Goal: Transaction & Acquisition: Purchase product/service

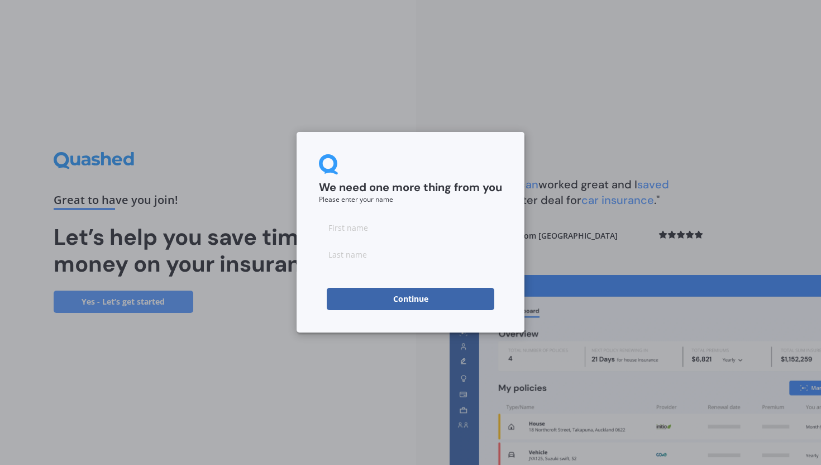
click at [365, 221] on input at bounding box center [410, 227] width 183 height 22
type input "Jack"
click at [375, 256] on input at bounding box center [410, 254] width 183 height 22
type input "[PERSON_NAME]"
click at [370, 303] on button "Continue" at bounding box center [411, 299] width 168 height 22
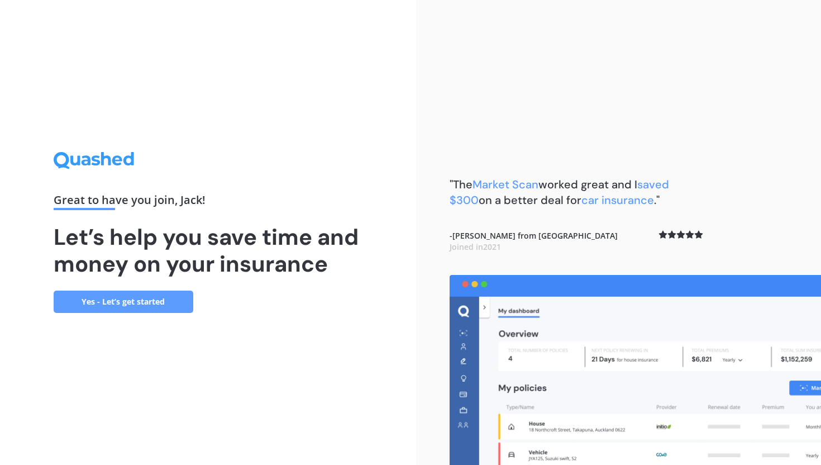
click at [118, 302] on link "Yes - Let’s get started" at bounding box center [124, 301] width 140 height 22
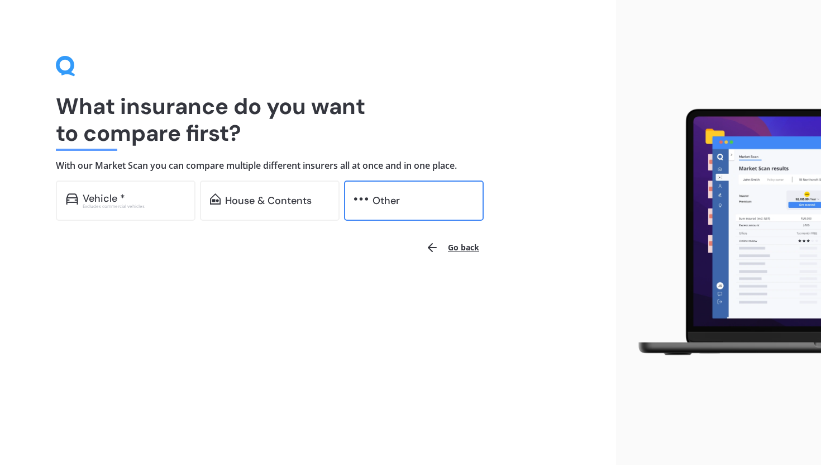
click at [388, 202] on div "Other" at bounding box center [386, 200] width 27 height 11
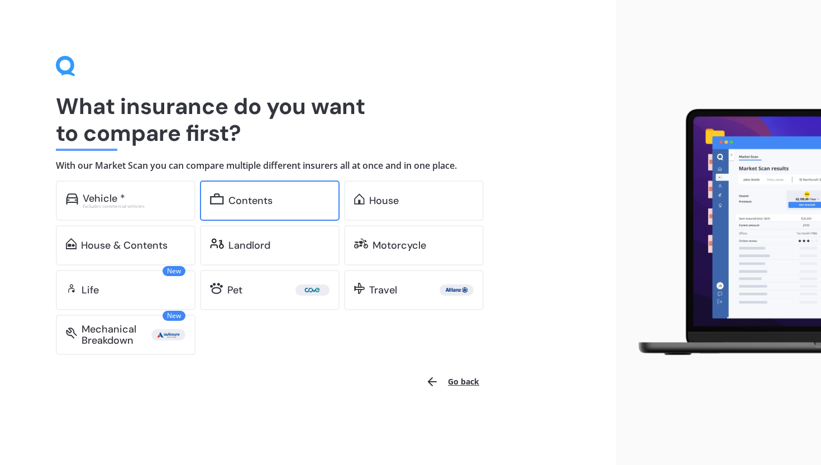
click at [246, 189] on div "Contents" at bounding box center [270, 200] width 140 height 40
